Goal: Task Accomplishment & Management: Use online tool/utility

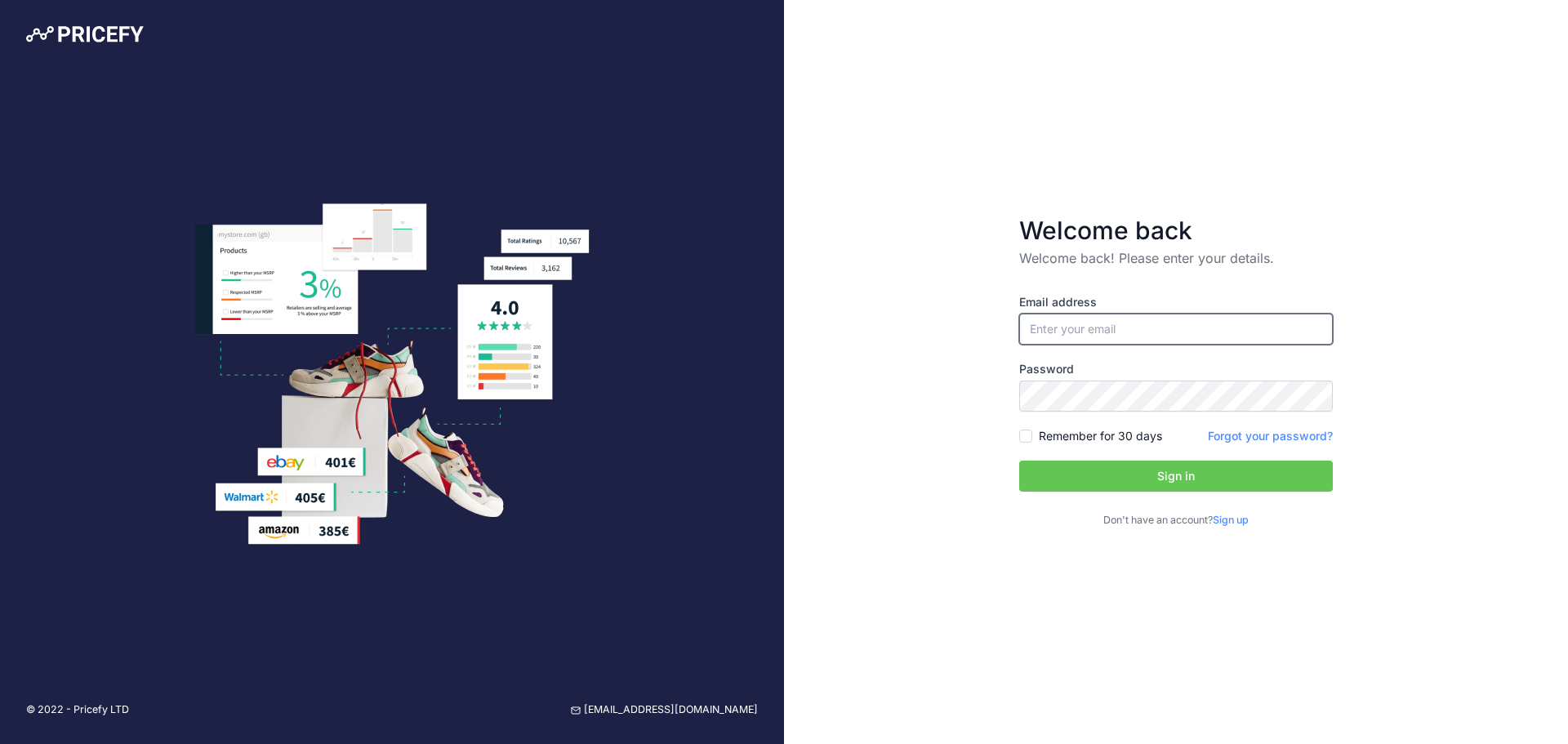
click at [1056, 335] on input "email" at bounding box center [1175, 329] width 314 height 31
type input "[EMAIL_ADDRESS][DOMAIN_NAME]"
click at [944, 428] on div "Welcome back Welcome back! Please enter your details. Email address info@weinko…" at bounding box center [1176, 372] width 784 height 744
click at [1027, 437] on input "Remember for 30 days" at bounding box center [1026, 436] width 13 height 13
checkbox input "true"
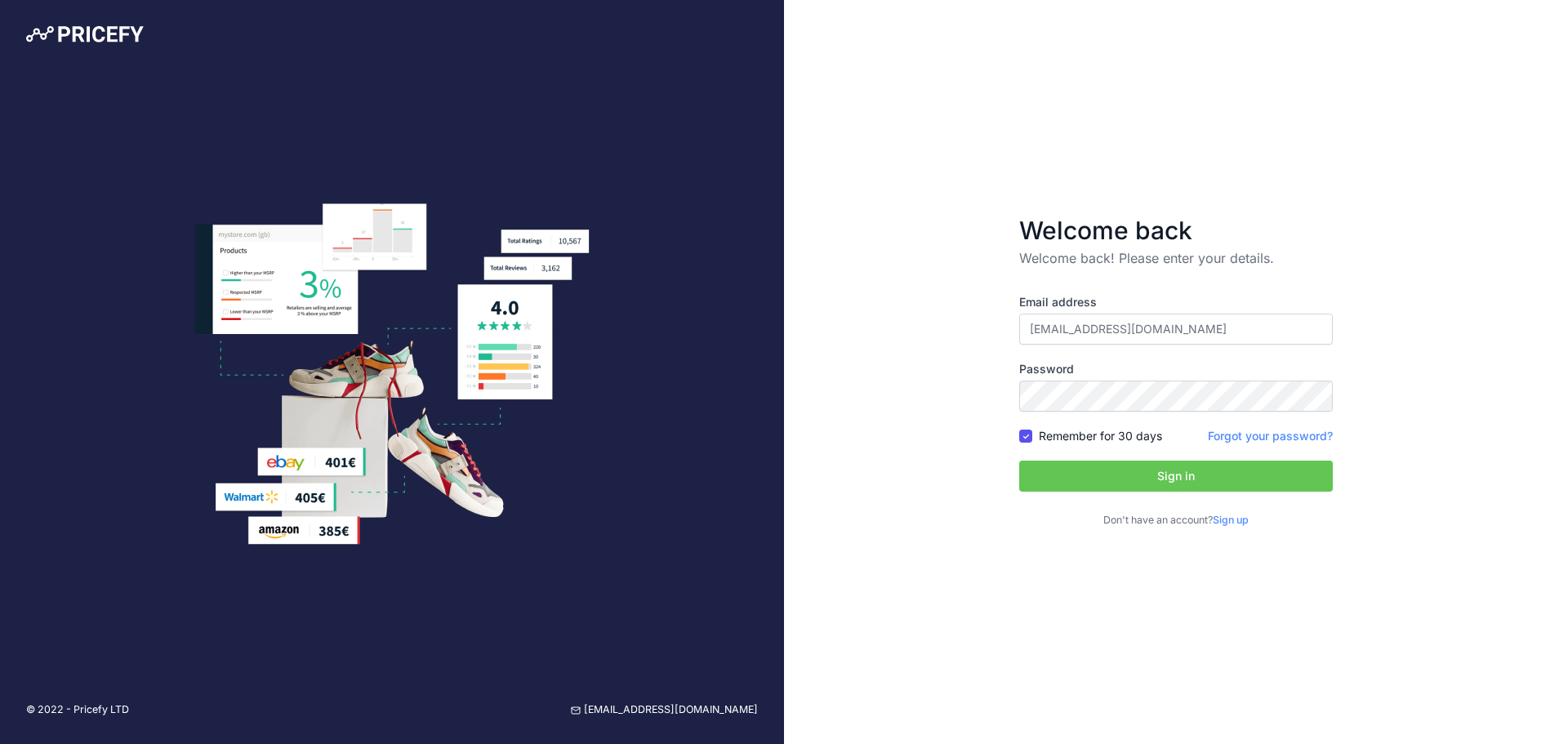
click at [1056, 475] on button "Sign in" at bounding box center [1175, 476] width 314 height 31
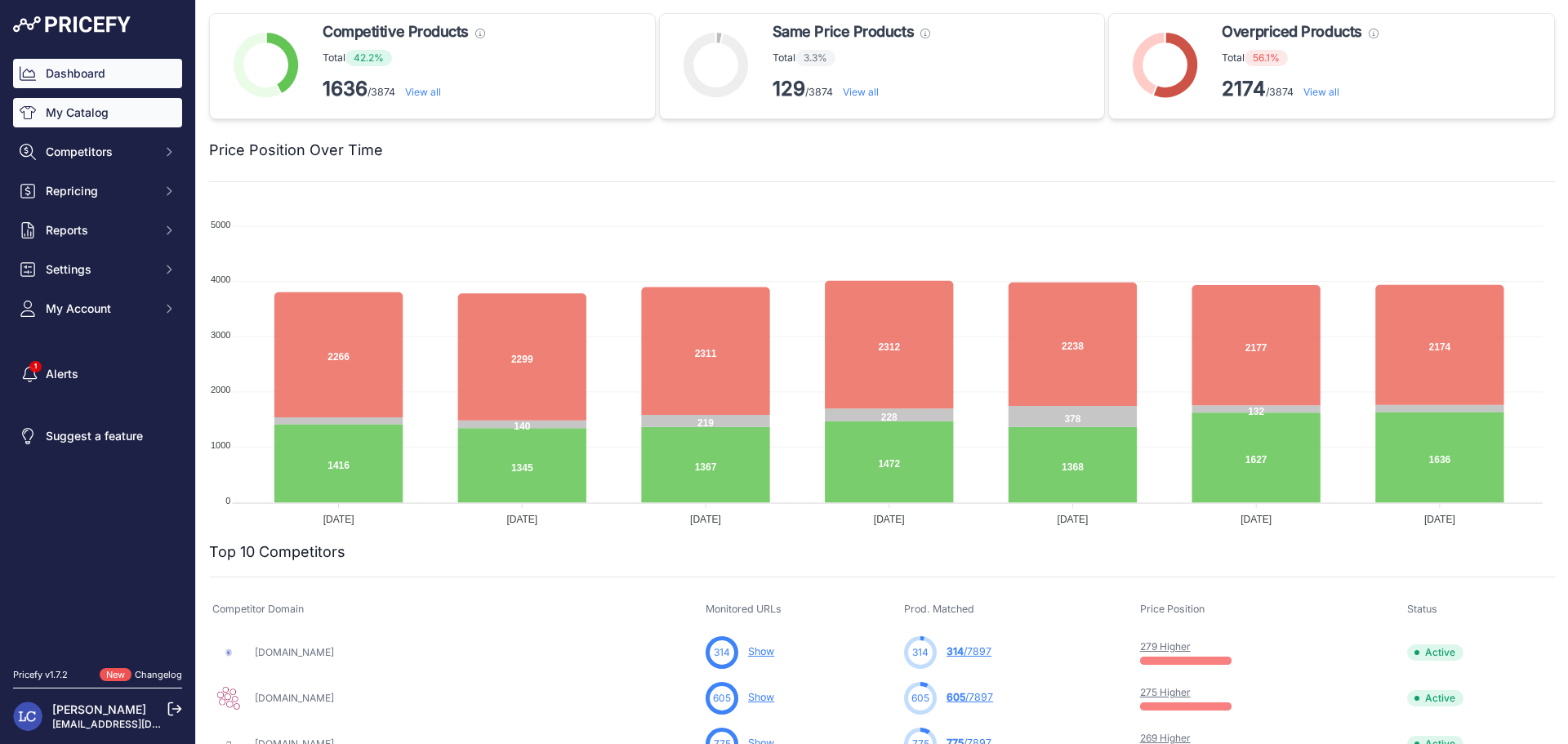
click at [88, 117] on link "My Catalog" at bounding box center [98, 112] width 170 height 29
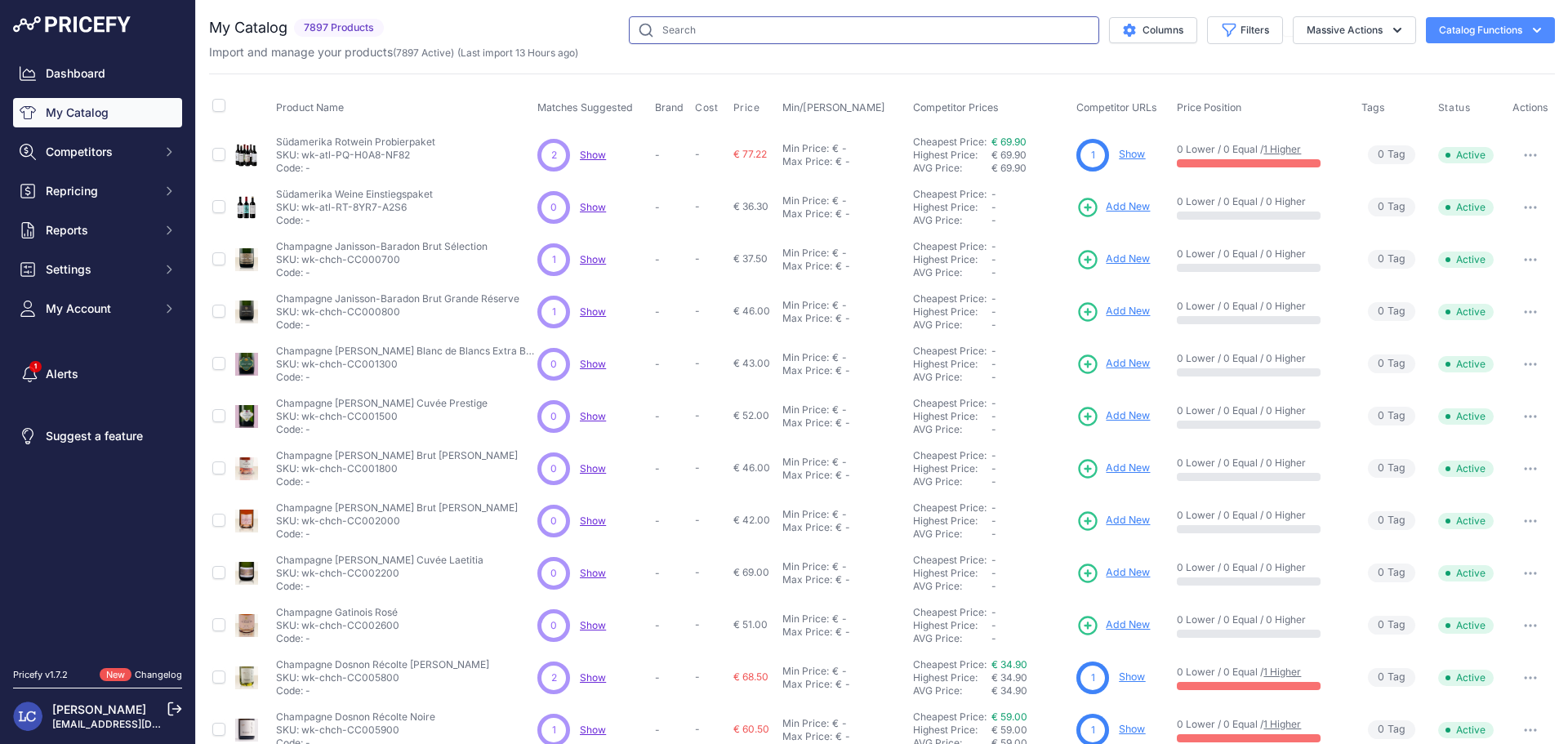
click at [769, 30] on input "text" at bounding box center [865, 29] width 471 height 27
paste input "Weingut Rudi Pichler - Grüner Veltliner Smaragd Achleithen - 2021"
type input "Weingut Rudi Pichler - Grüner Veltliner Smaragd Achleithen - 2021"
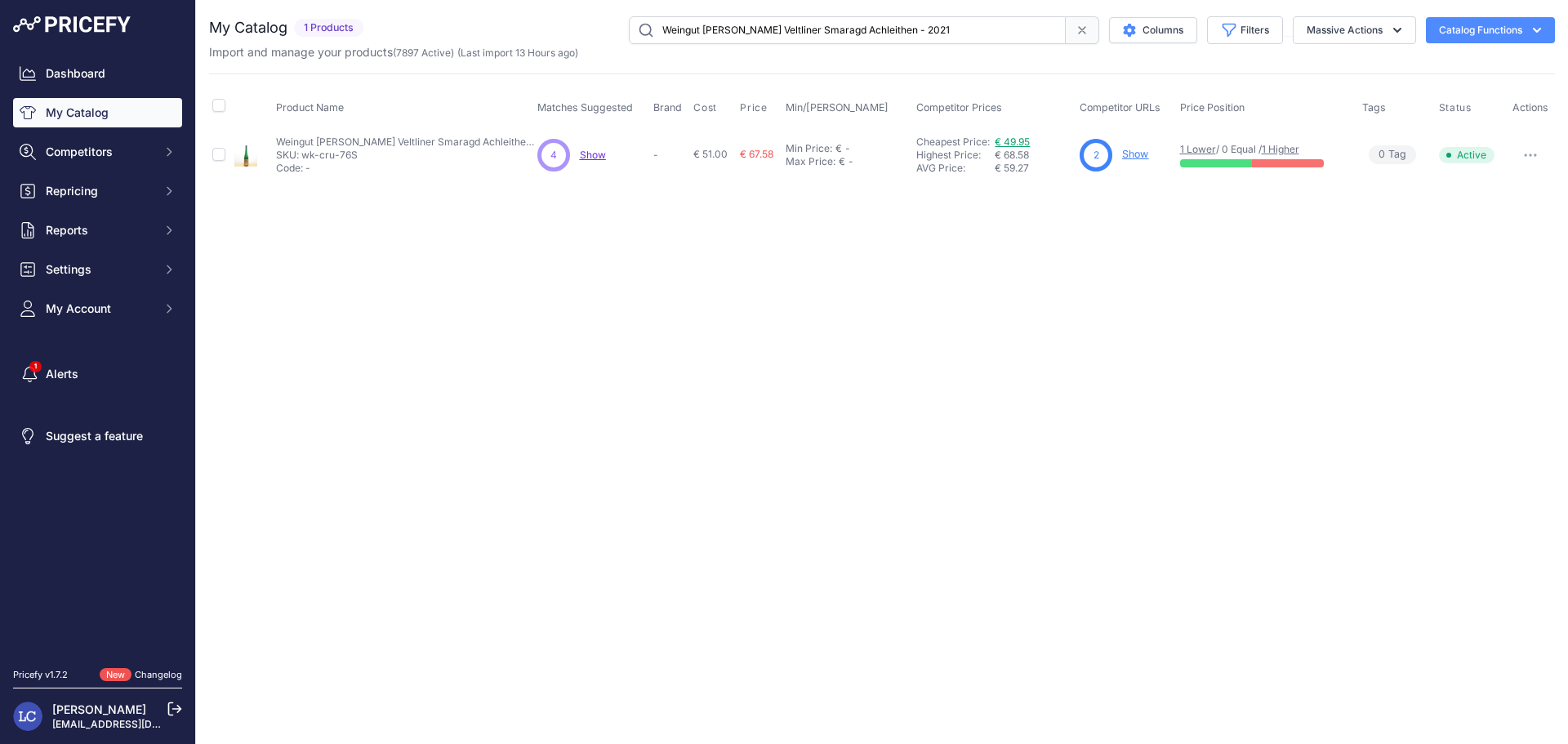
click at [1015, 142] on link "€ 49.95" at bounding box center [1011, 141] width 35 height 12
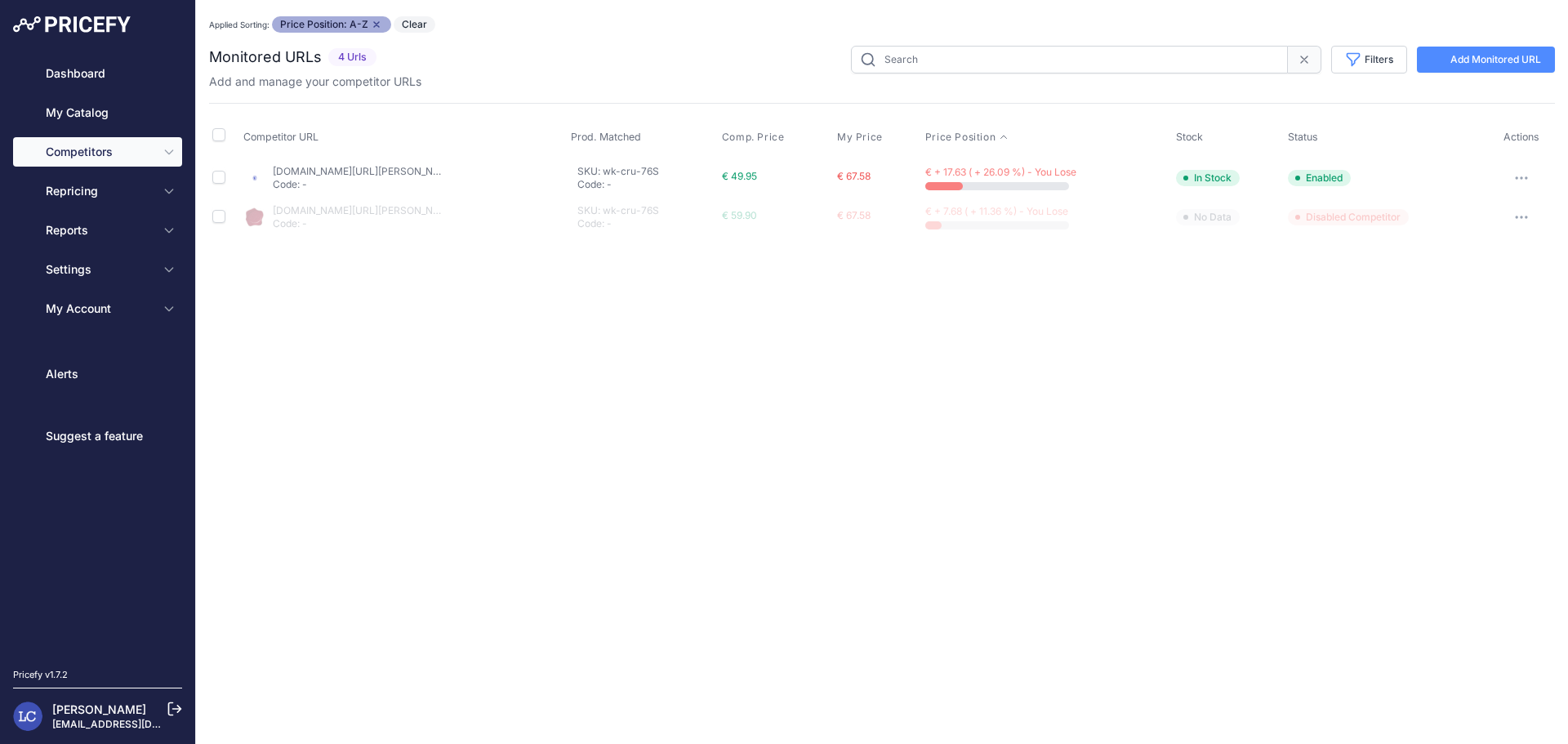
type input "wk-cru-76S"
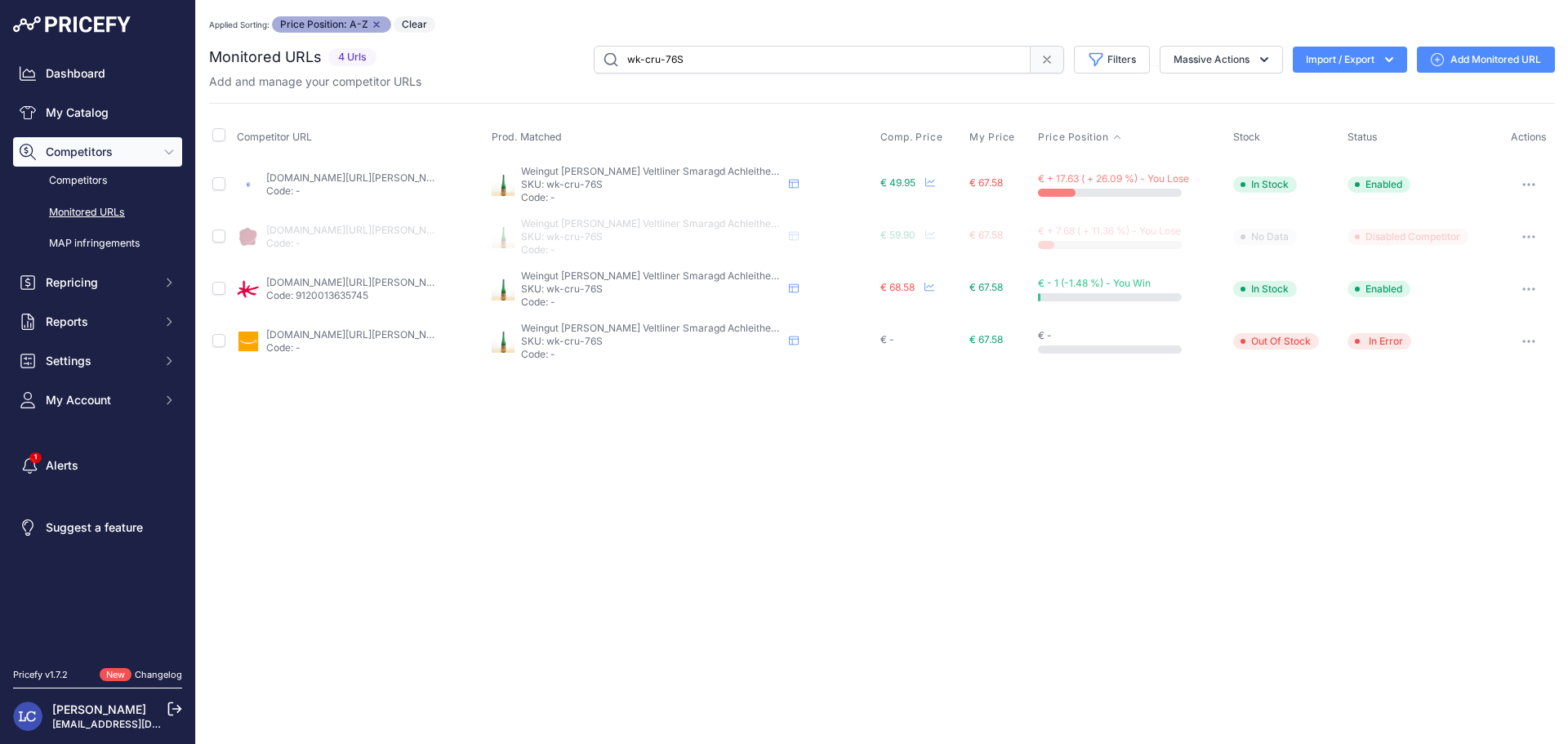
click at [351, 175] on link "aproposwein.com/produkt/gruener-veltliner-achleithen-smaragd-dac-2022-rudi-pich…" at bounding box center [398, 177] width 264 height 12
click at [363, 281] on link "vinello.de/gruener-veltliner-smaragd-achleithen-weingut-rudi-pichler?prirule_jd…" at bounding box center [398, 282] width 264 height 12
